Goal: Task Accomplishment & Management: Use online tool/utility

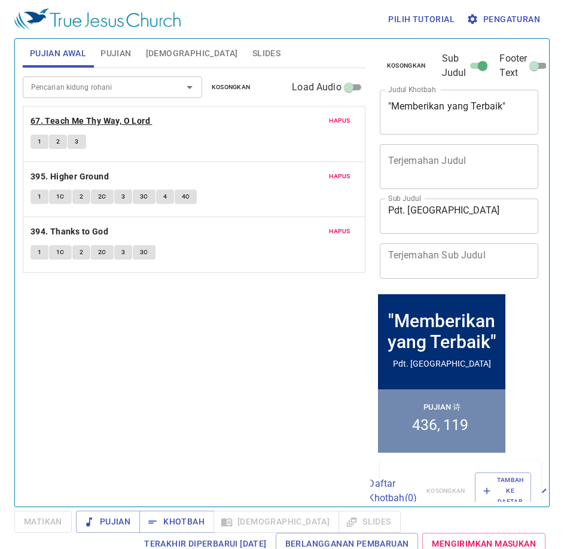
click at [124, 120] on b "67. Teach Me Thy Way, O Lord" at bounding box center [91, 121] width 120 height 15
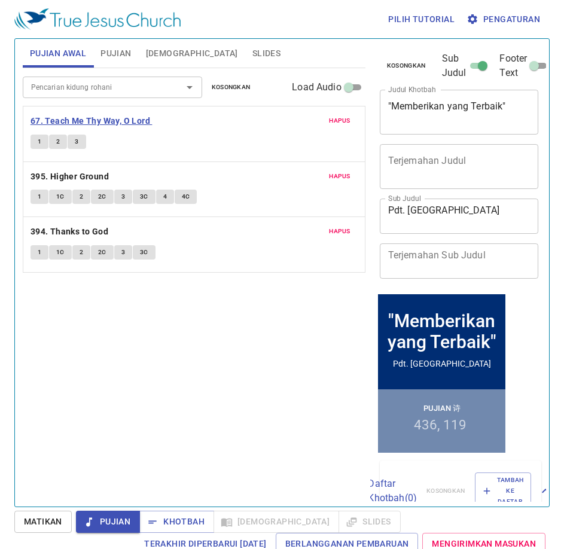
click at [65, 124] on b "67. Teach Me Thy Way, O Lord" at bounding box center [91, 121] width 120 height 15
click at [36, 145] on button "1" at bounding box center [40, 142] width 18 height 14
click at [349, 123] on span "Hapus" at bounding box center [340, 120] width 22 height 11
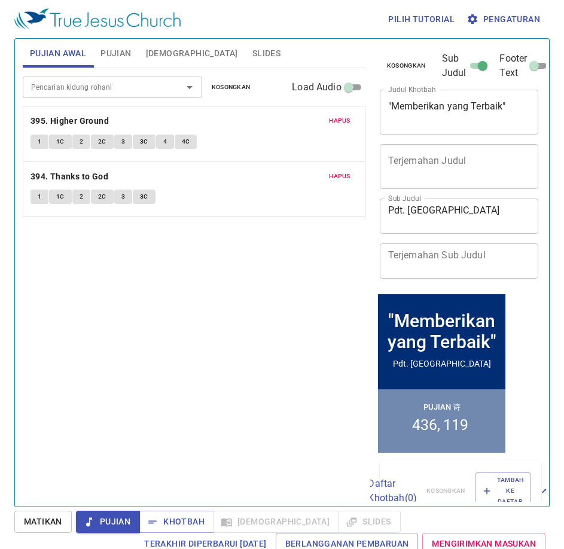
click at [349, 123] on span "Hapus" at bounding box center [340, 120] width 22 height 11
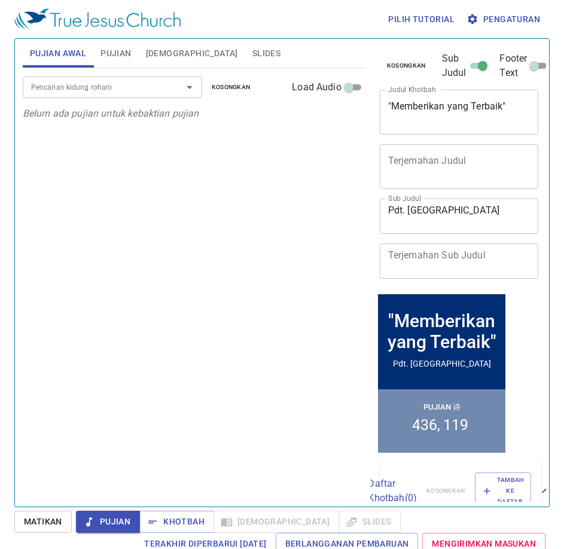
click at [179, 92] on div at bounding box center [181, 87] width 31 height 17
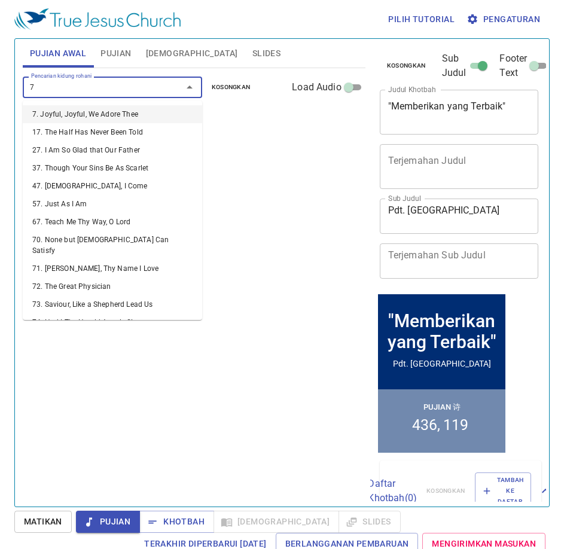
type input "73"
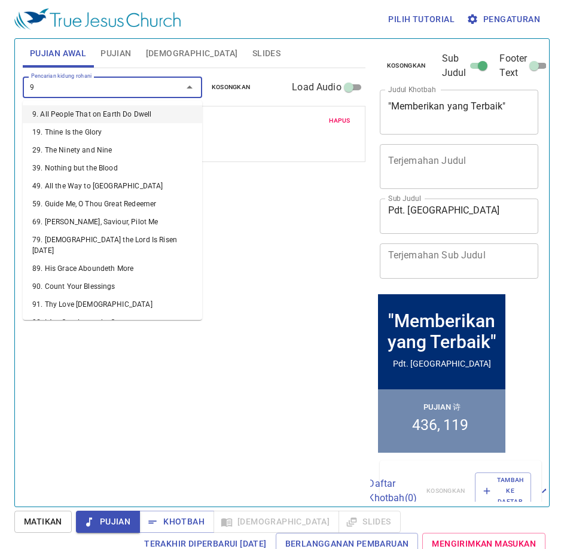
type input "90"
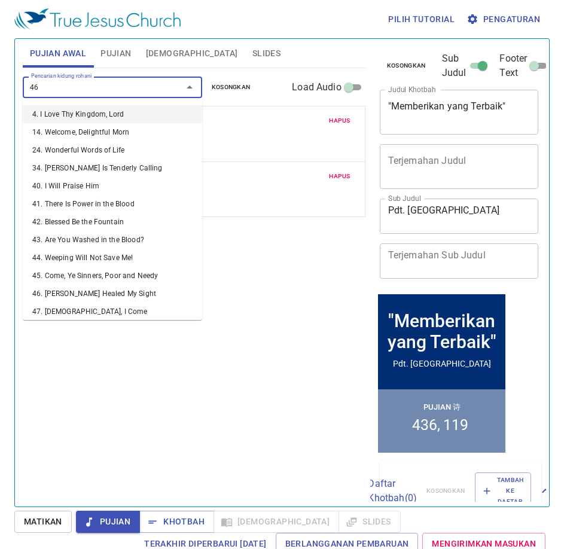
type input "467"
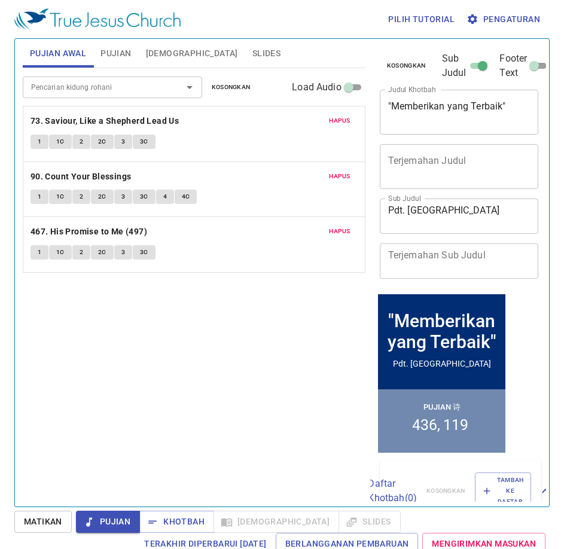
click at [48, 144] on button "1" at bounding box center [40, 142] width 18 height 14
click at [57, 139] on span "1C" at bounding box center [60, 141] width 8 height 11
click at [47, 139] on button "1" at bounding box center [40, 142] width 18 height 14
click at [116, 49] on span "Pujian" at bounding box center [115, 53] width 31 height 15
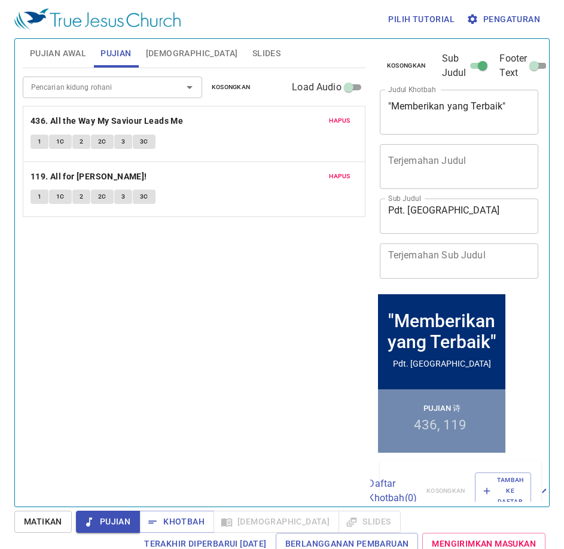
click at [199, 91] on div "Pencarian kidung rohani" at bounding box center [112, 87] width 179 height 21
click at [177, 87] on div at bounding box center [181, 87] width 31 height 17
click at [252, 53] on span "Slides" at bounding box center [266, 53] width 28 height 15
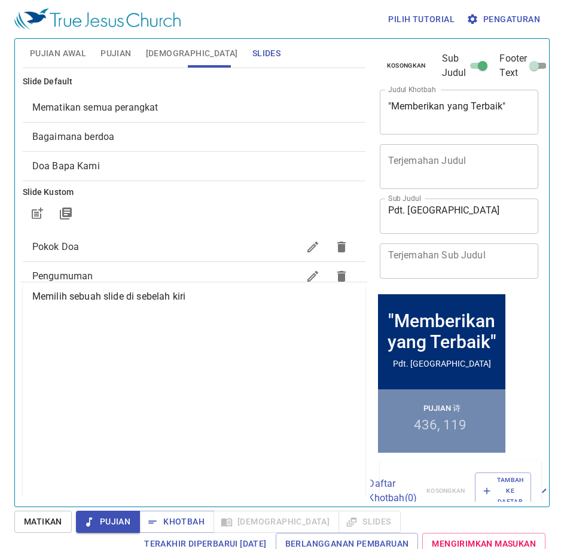
click at [252, 54] on span "Slides" at bounding box center [266, 53] width 28 height 15
click at [109, 95] on div "Mematikan semua perangkat" at bounding box center [194, 107] width 343 height 29
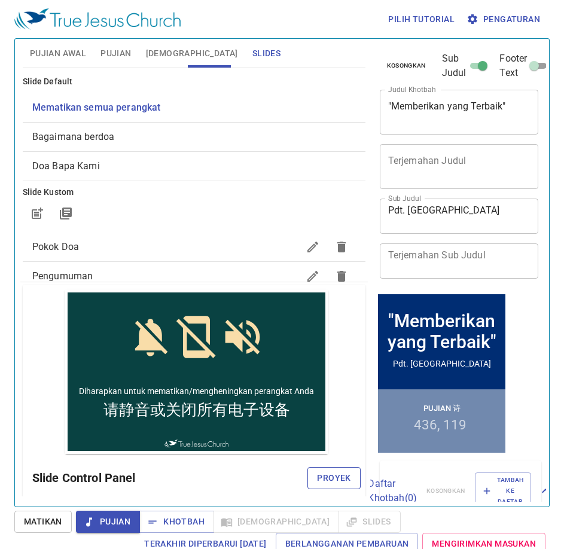
click at [322, 476] on span "Proyek" at bounding box center [333, 478] width 33 height 15
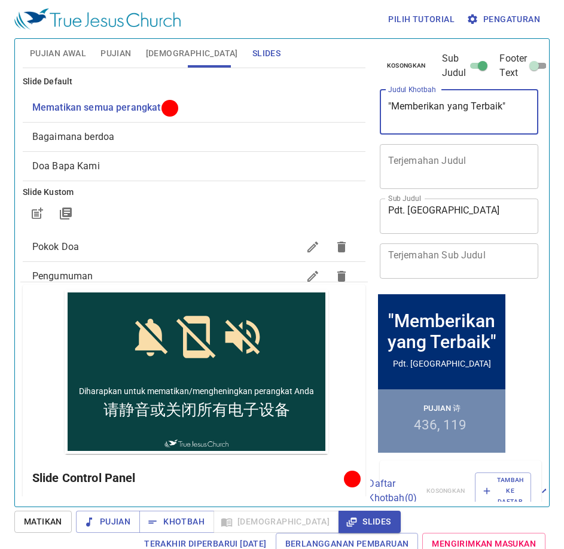
drag, startPoint x: 500, startPoint y: 106, endPoint x: 395, endPoint y: 100, distance: 105.4
click at [395, 100] on textarea ""Memberikan yang Terbaik"" at bounding box center [459, 111] width 142 height 23
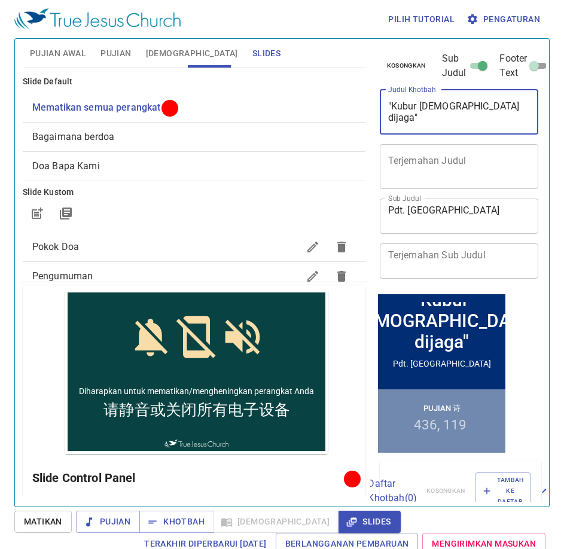
type textarea ""Kubur [DEMOGRAPHIC_DATA] dijaga""
click at [64, 51] on span "Pujian Awal" at bounding box center [58, 53] width 56 height 15
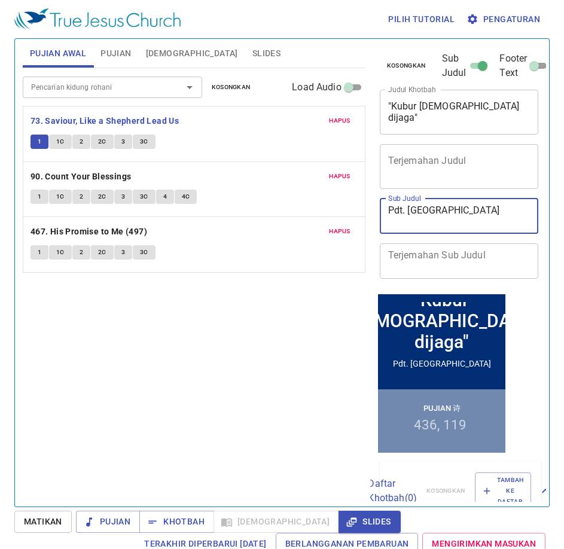
drag, startPoint x: 458, startPoint y: 213, endPoint x: 350, endPoint y: 205, distance: 108.6
click at [350, 205] on div "Pujian Awal Pujian Alkitab Slides Pencarian kidung rohani Pencarian kidung roha…" at bounding box center [282, 268] width 528 height 468
type textarea "Sdr. Firman"
click at [109, 58] on span "Pujian" at bounding box center [115, 53] width 31 height 15
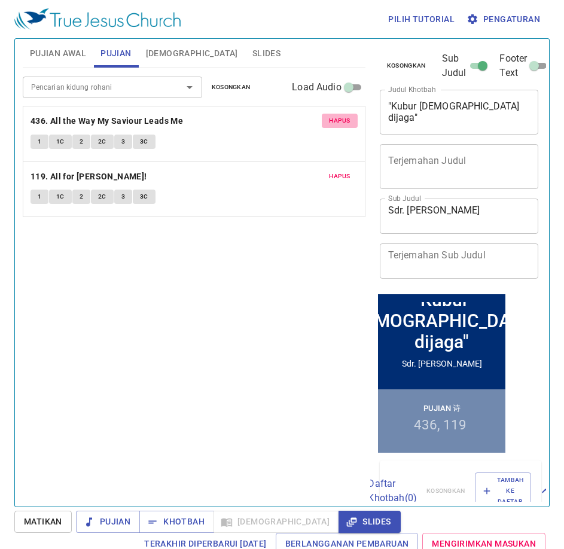
click at [348, 122] on span "Hapus" at bounding box center [340, 120] width 22 height 11
click at [348, 171] on span "Hapus" at bounding box center [340, 176] width 22 height 11
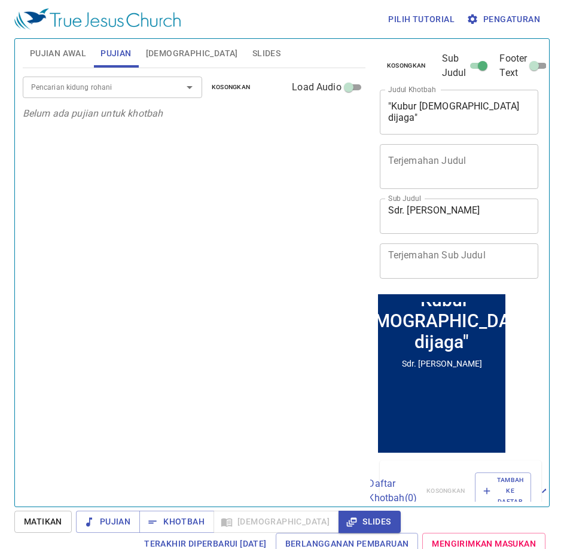
click at [115, 83] on input "Pencarian kidung rohani" at bounding box center [94, 87] width 137 height 14
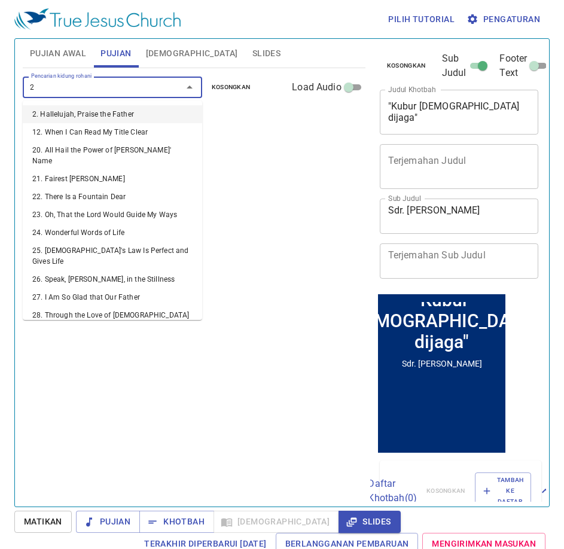
type input "26"
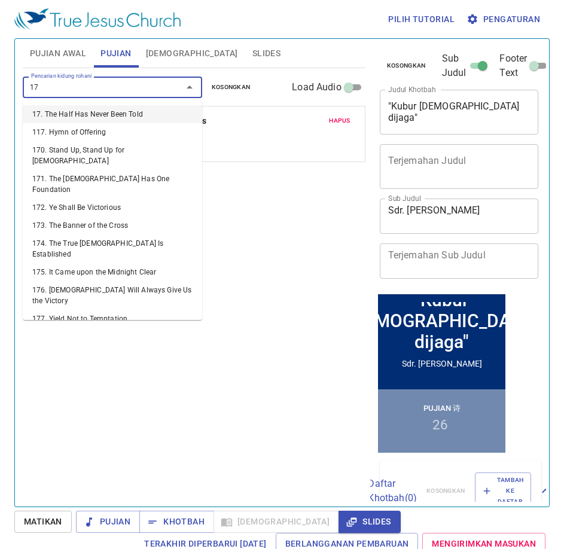
type input "174"
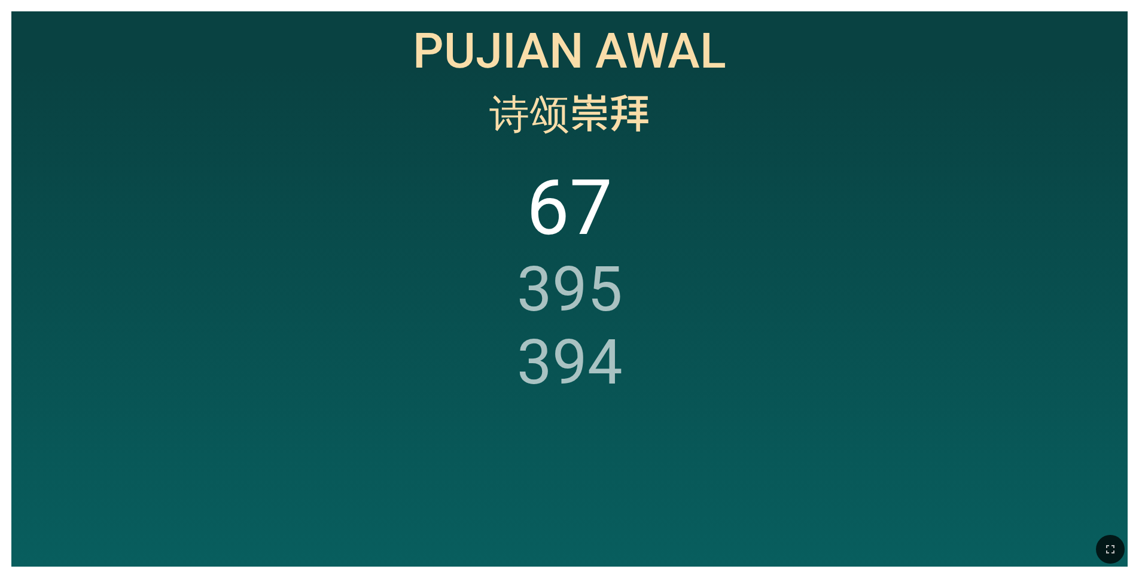
drag, startPoint x: 1109, startPoint y: 543, endPoint x: 1110, endPoint y: 587, distance: 44.9
click at [1108, 542] on icon "button" at bounding box center [1110, 549] width 14 height 14
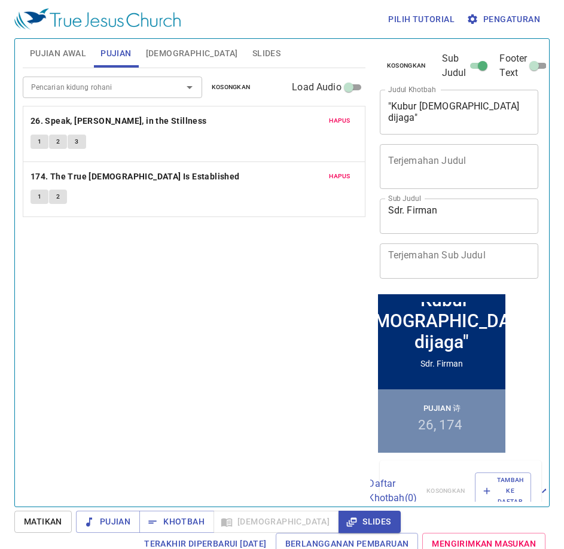
click at [58, 54] on span "Pujian Awal" at bounding box center [58, 53] width 56 height 15
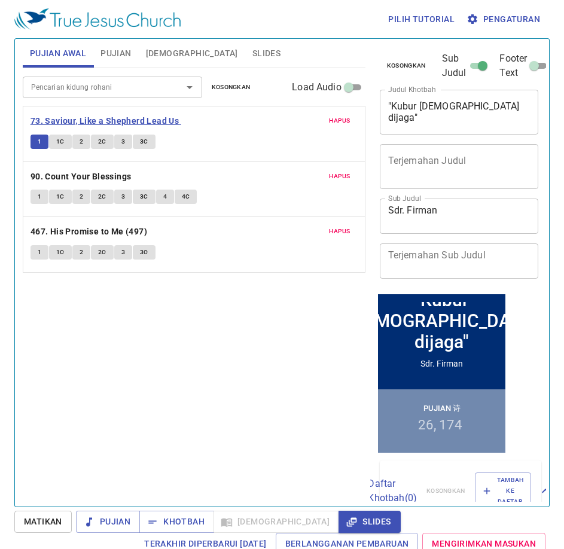
click at [85, 119] on b "73. Saviour, Like a Shepherd Lead Us" at bounding box center [105, 121] width 148 height 15
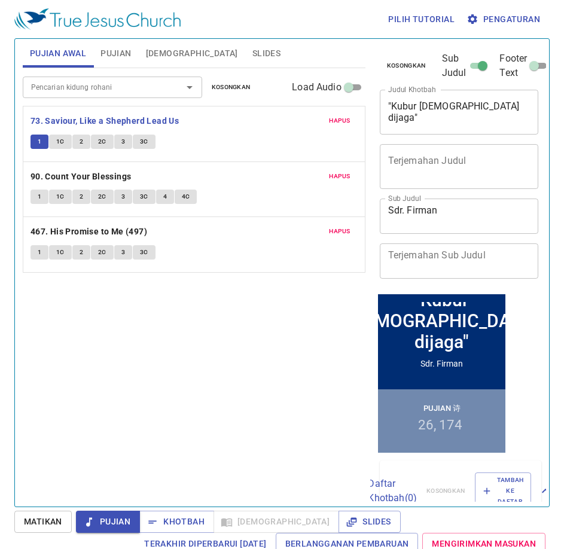
click at [65, 59] on span "Pujian Awal" at bounding box center [58, 53] width 56 height 15
click at [252, 58] on span "Slides" at bounding box center [266, 53] width 28 height 15
click at [153, 194] on button "3C" at bounding box center [144, 197] width 23 height 14
click at [163, 197] on span "4" at bounding box center [165, 196] width 4 height 11
click at [190, 193] on button "4C" at bounding box center [186, 197] width 23 height 14
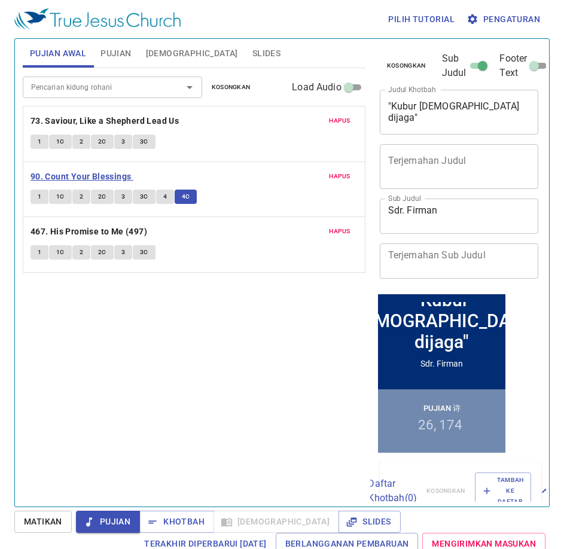
click at [111, 169] on b "90. Count Your Blessings" at bounding box center [81, 176] width 101 height 15
click at [252, 55] on span "Slides" at bounding box center [266, 53] width 28 height 15
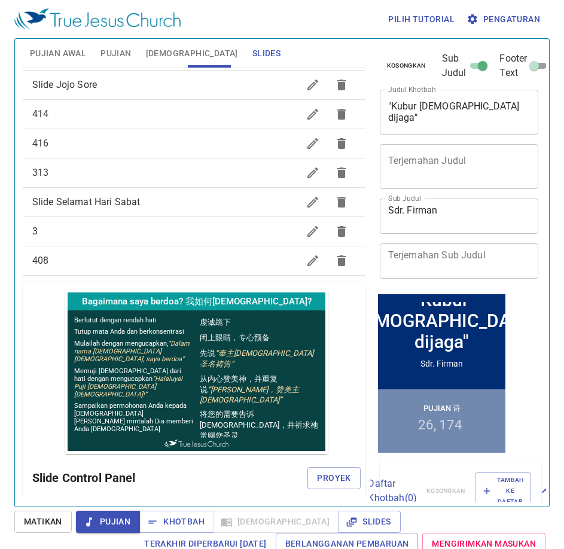
scroll to position [813, 0]
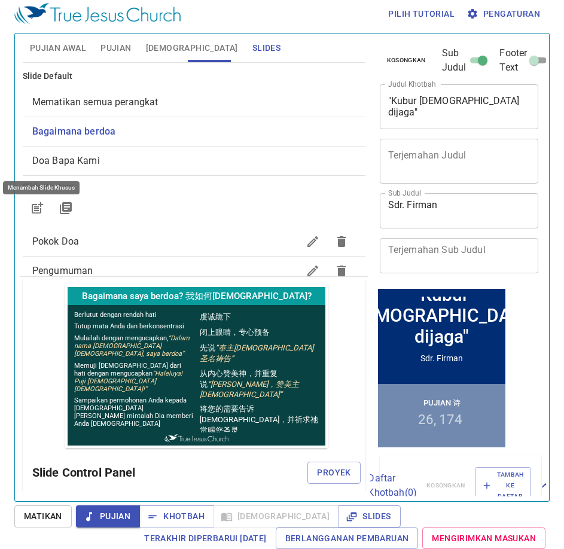
click at [39, 211] on icon "button" at bounding box center [37, 208] width 14 height 14
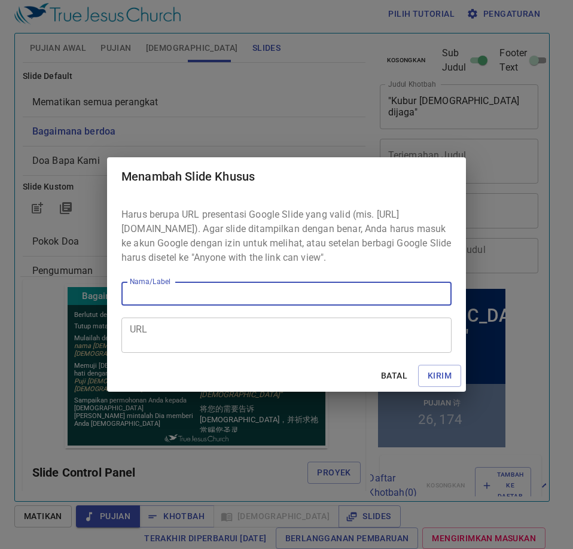
click at [176, 335] on textarea "URL" at bounding box center [286, 335] width 313 height 23
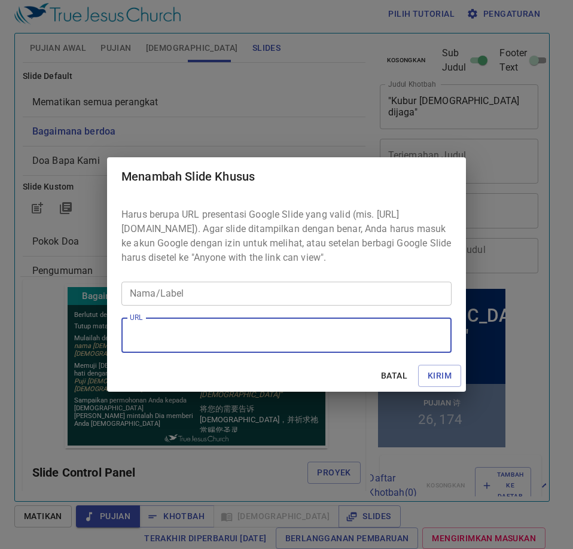
paste textarea "https://docs.google.com/presentation/d/13l6VwnBLjL5sp0v2puRpLJUwJLPkcQGM/edit?s…"
type textarea "https://docs.google.com/presentation/d/13l6VwnBLjL5sp0v2puRpLJUwJLPkcQGM/edit?s…"
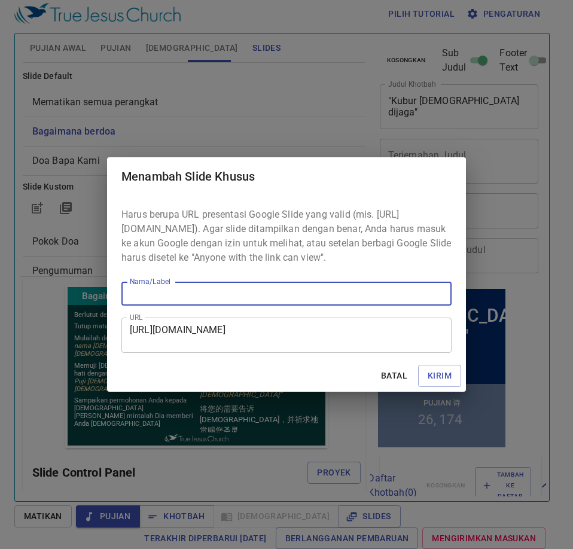
click at [157, 306] on input "Nama/Label" at bounding box center [286, 294] width 330 height 24
type input "467"
click at [418, 365] on button "Kirim" at bounding box center [439, 376] width 43 height 22
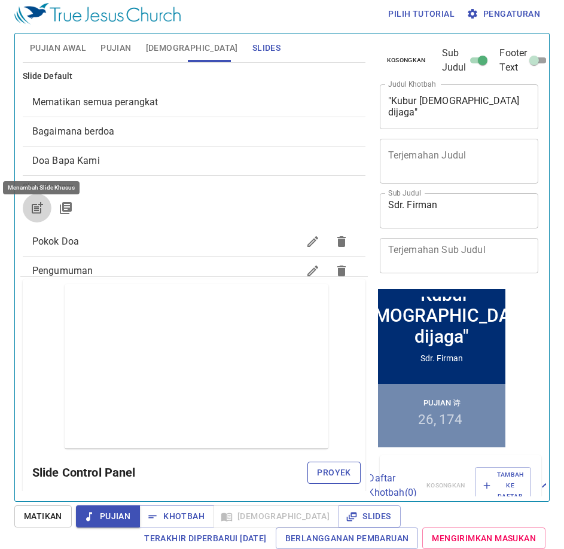
click at [317, 473] on span "Proyek" at bounding box center [333, 472] width 33 height 15
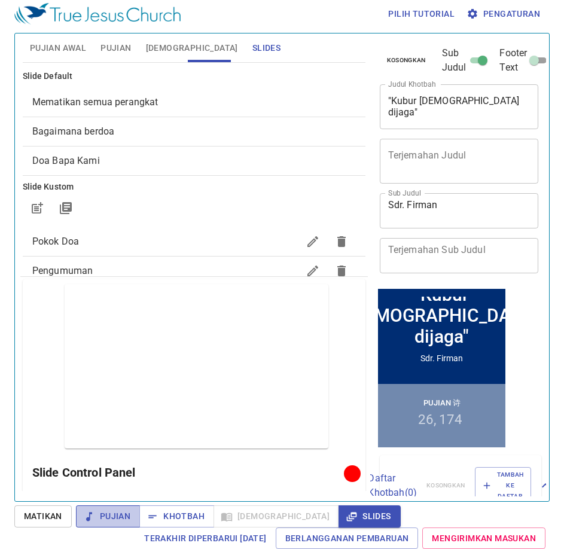
click at [107, 515] on span "Pujian" at bounding box center [108, 516] width 45 height 15
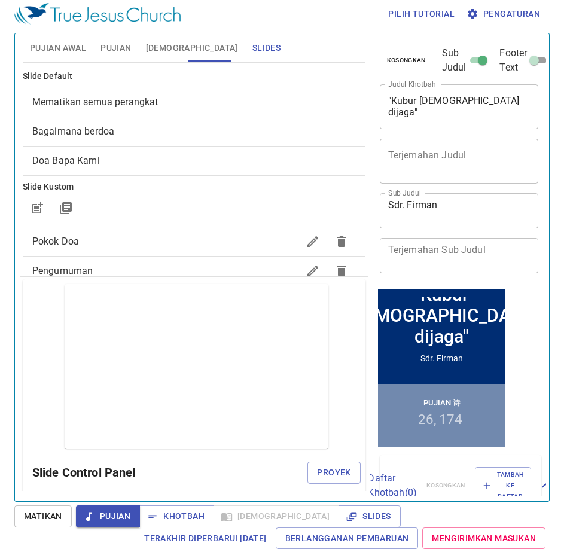
click at [62, 54] on span "Pujian Awal" at bounding box center [58, 48] width 56 height 15
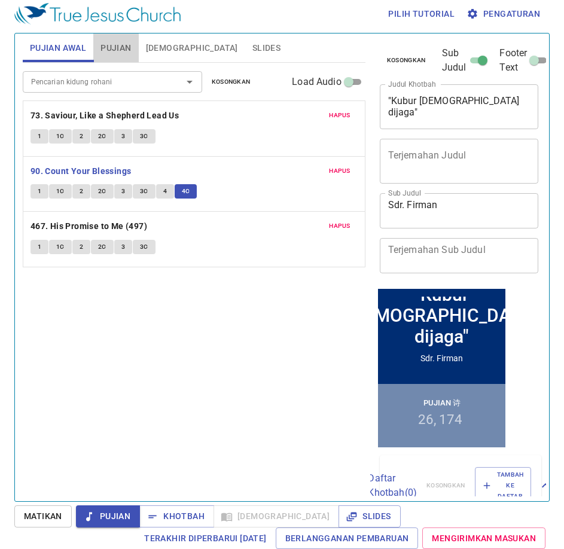
click at [120, 41] on span "Pujian" at bounding box center [115, 48] width 31 height 15
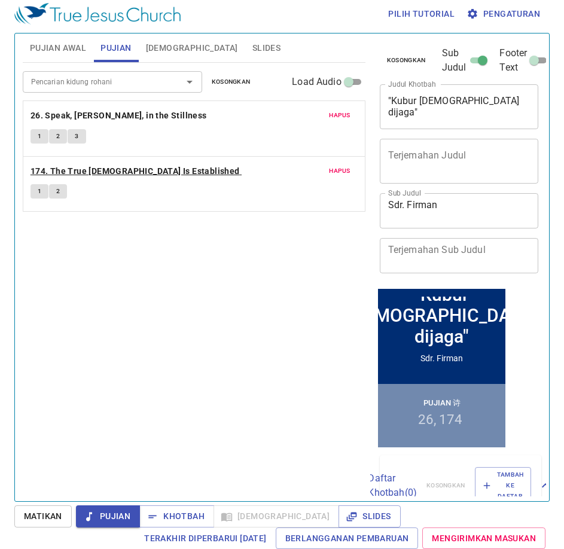
click at [121, 165] on b "174. The True [DEMOGRAPHIC_DATA] Is Established" at bounding box center [135, 171] width 209 height 15
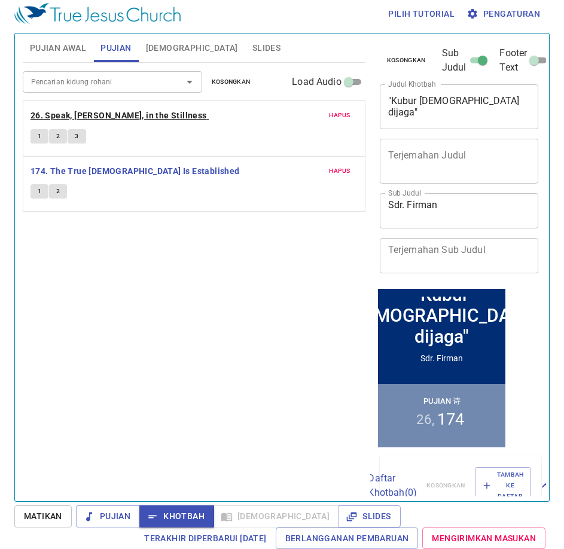
click at [106, 115] on b "26. Speak, [PERSON_NAME], in the Stillness" at bounding box center [119, 115] width 176 height 15
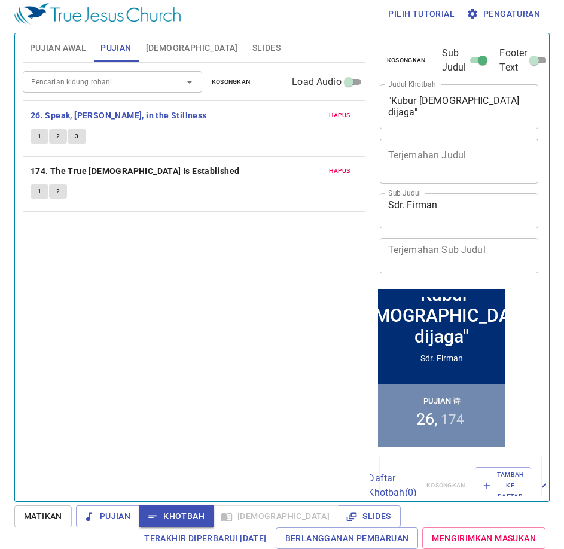
scroll to position [5, 0]
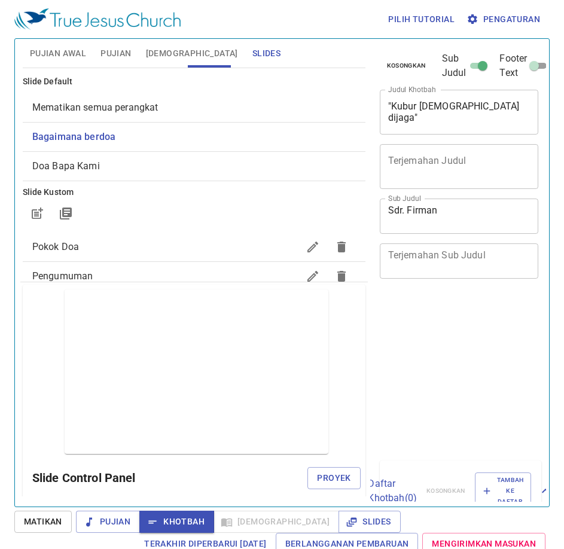
scroll to position [5, 0]
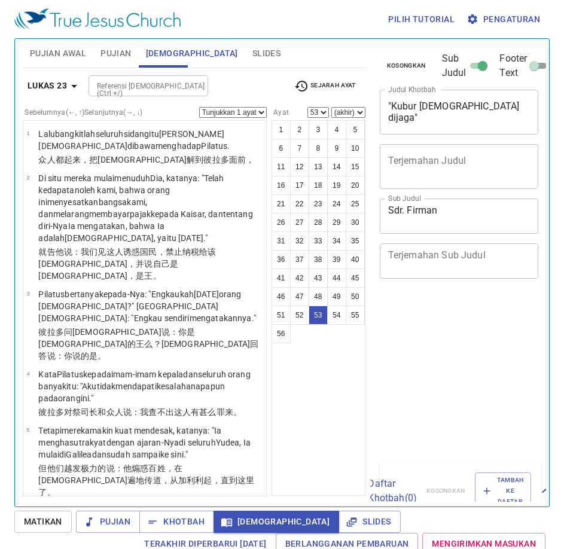
select select "53"
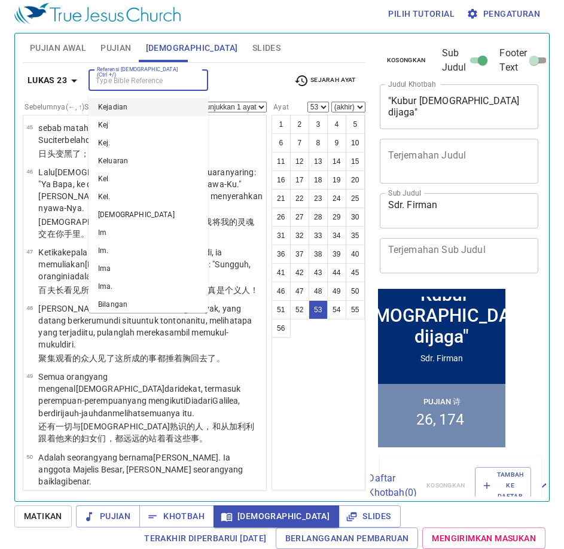
click at [145, 77] on input "Referensi [DEMOGRAPHIC_DATA] (Ctrl +/)" at bounding box center [138, 81] width 93 height 14
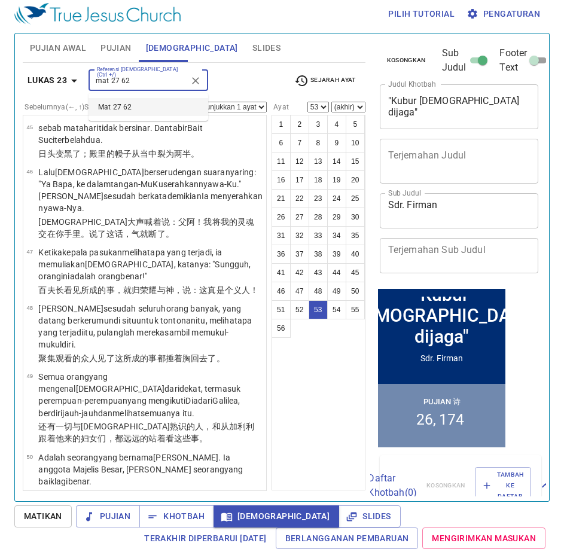
type input "mat 27 62"
select select "62"
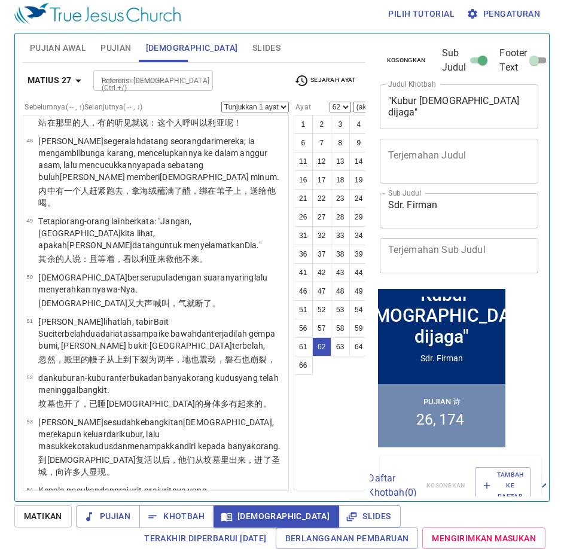
scroll to position [3534, 0]
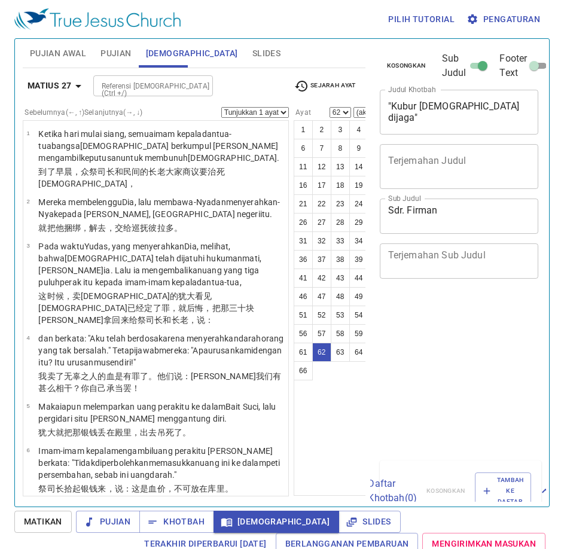
select select "62"
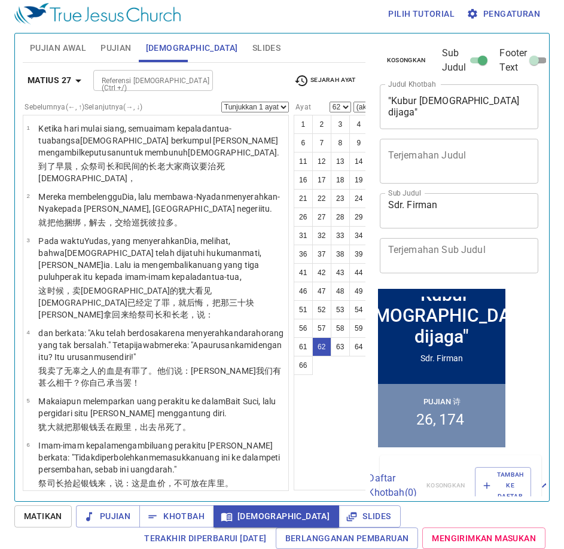
scroll to position [3534, 0]
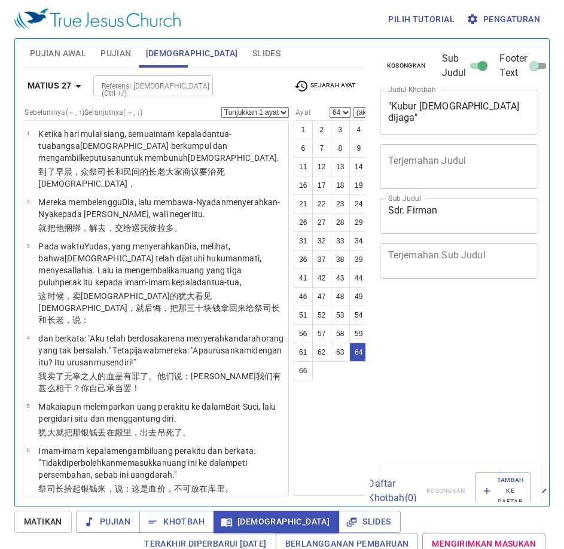
select select "64"
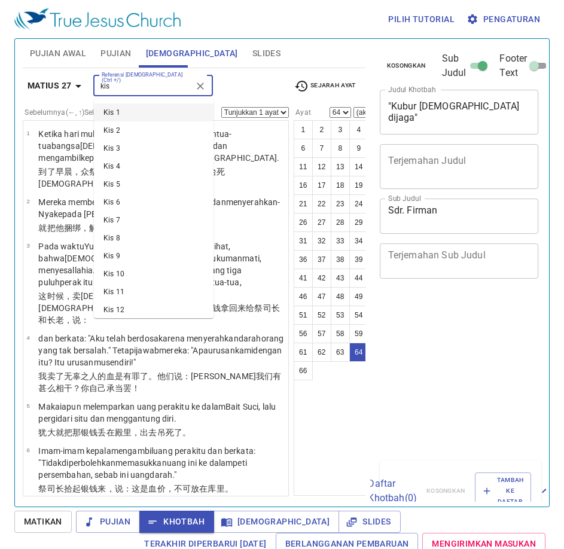
select select "64"
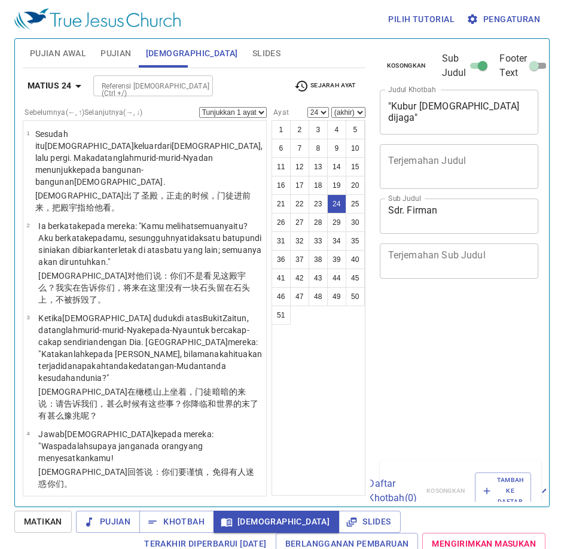
select select "24"
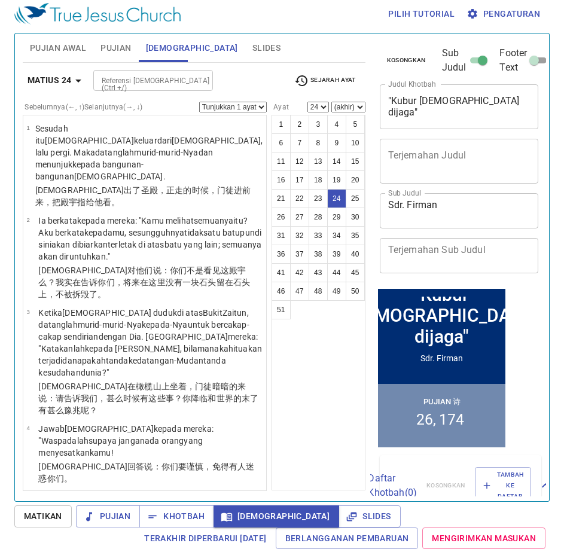
scroll to position [1247, 0]
